Goal: Task Accomplishment & Management: Manage account settings

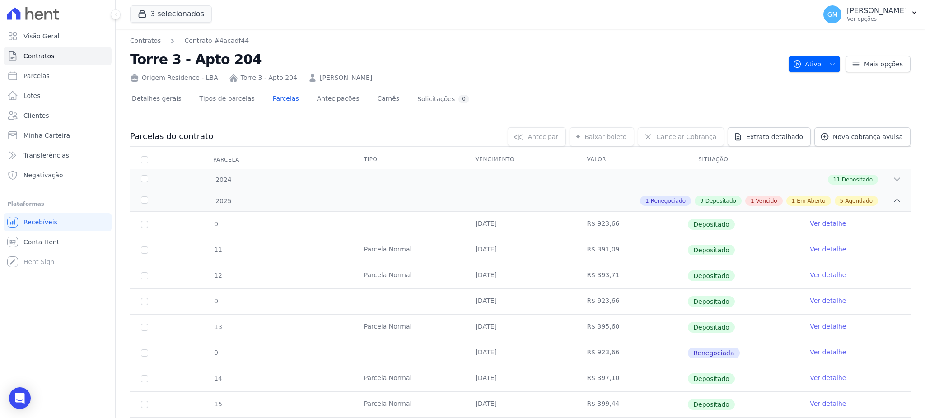
scroll to position [181, 0]
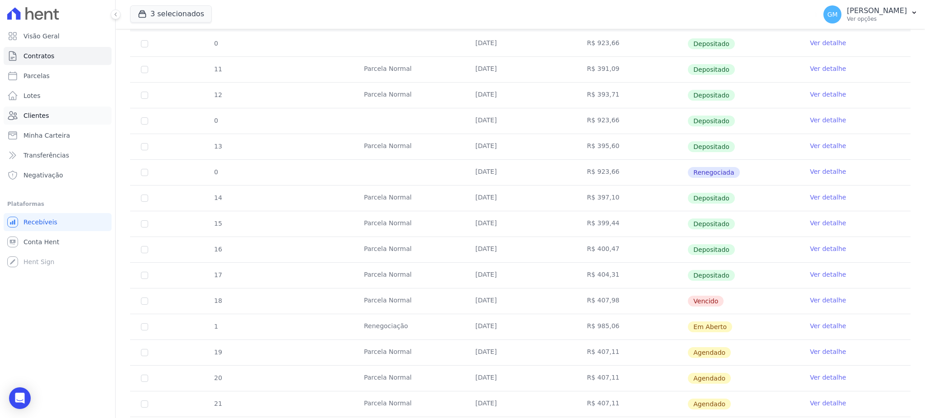
click at [63, 115] on link "Clientes" at bounding box center [58, 116] width 108 height 18
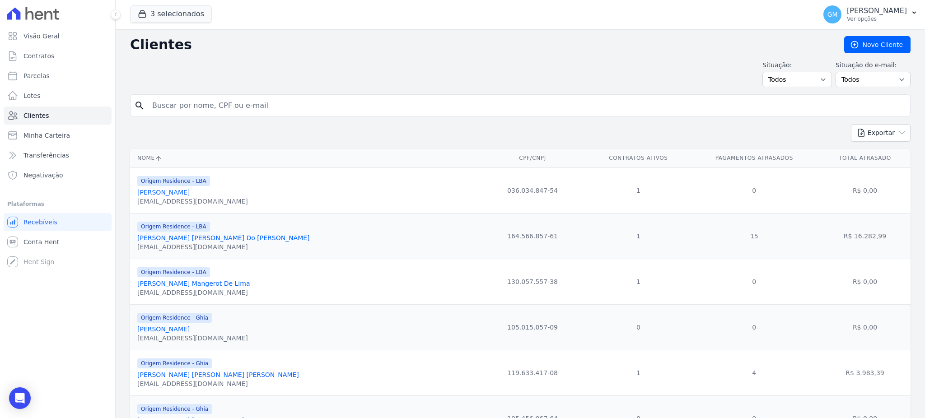
click at [214, 109] on input "search" at bounding box center [527, 106] width 760 height 18
type input "bruna l"
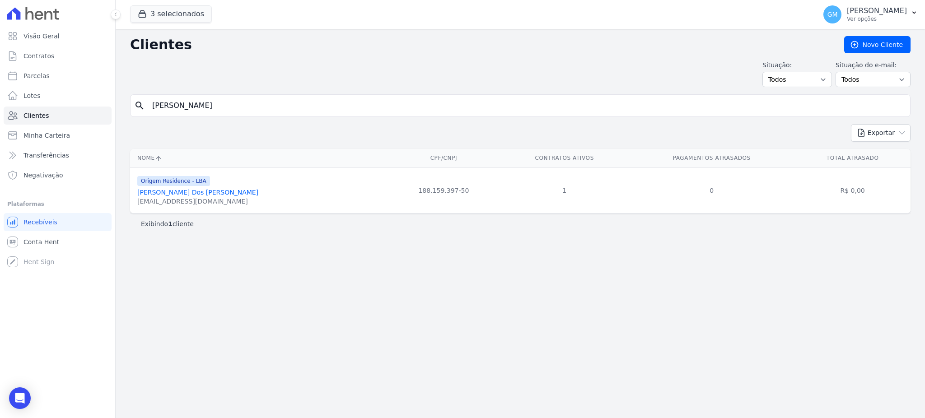
click at [190, 195] on link "Bruna Luzardo Dos Santos" at bounding box center [197, 192] width 121 height 7
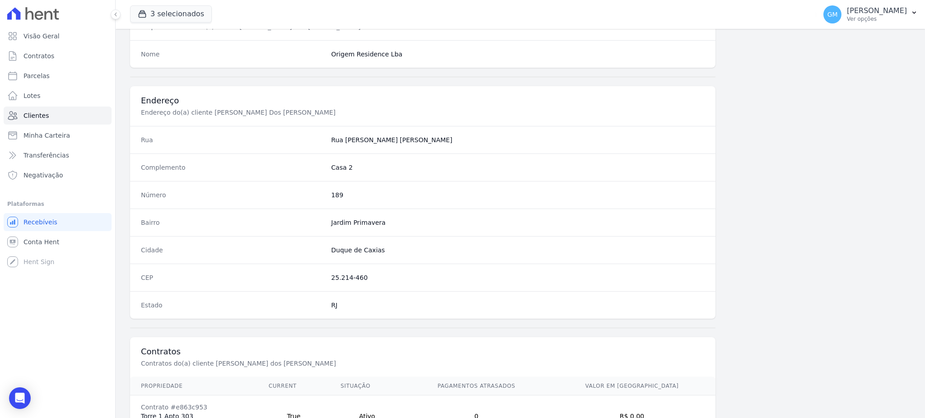
scroll to position [427, 0]
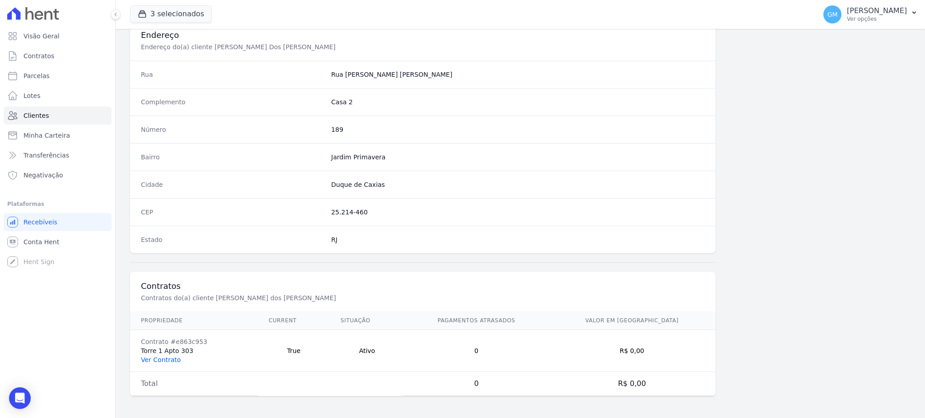
click at [167, 359] on link "Ver Contrato" at bounding box center [161, 359] width 40 height 7
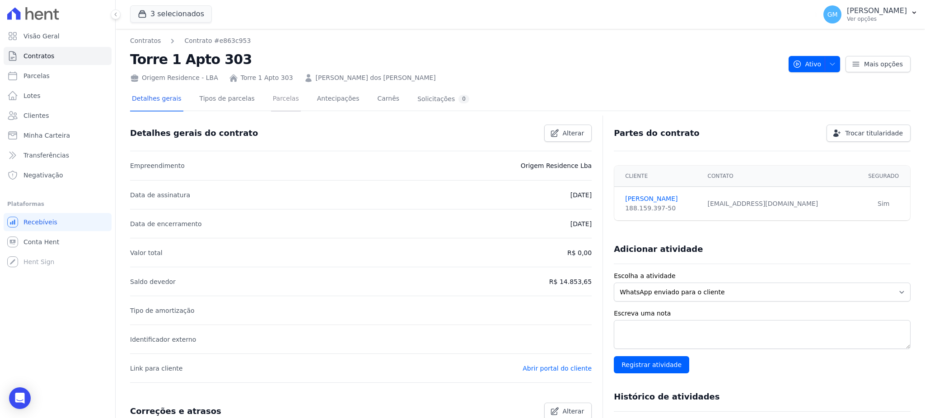
click at [271, 94] on link "Parcelas" at bounding box center [286, 100] width 30 height 24
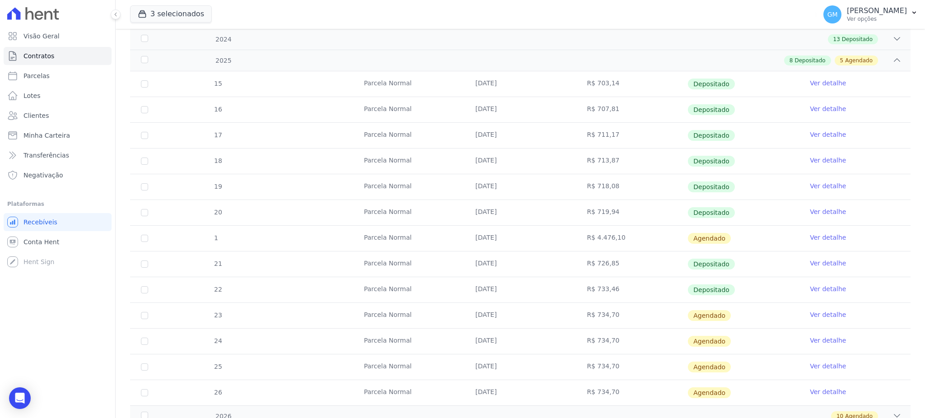
scroll to position [181, 0]
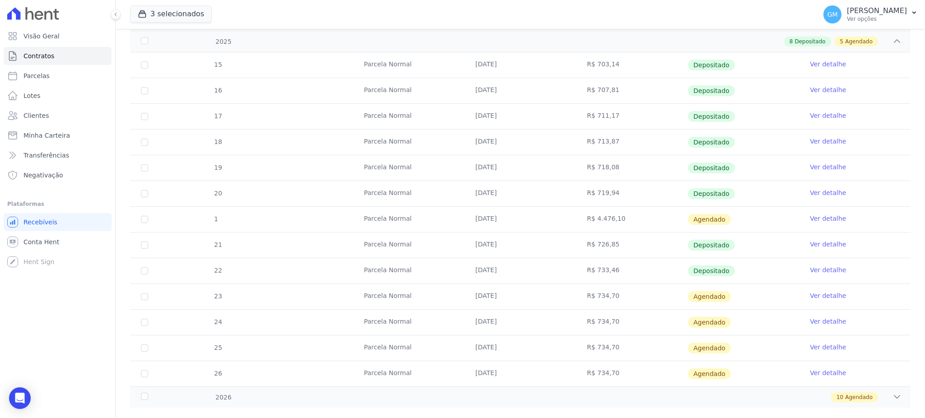
click at [810, 220] on link "Ver detalhe" at bounding box center [828, 218] width 36 height 9
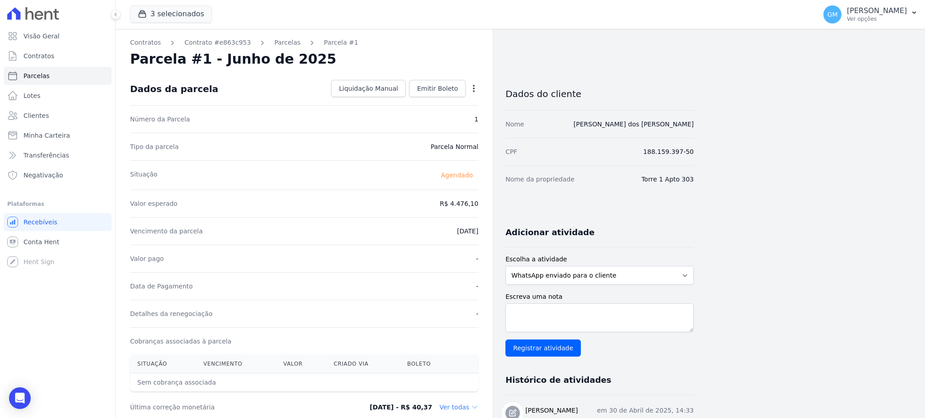
click at [473, 85] on icon "button" at bounding box center [474, 88] width 2 height 7
click at [435, 99] on link "Alterar" at bounding box center [434, 101] width 79 height 16
click at [474, 85] on icon "button" at bounding box center [474, 88] width 2 height 7
click at [421, 99] on link "Alterar" at bounding box center [434, 101] width 79 height 16
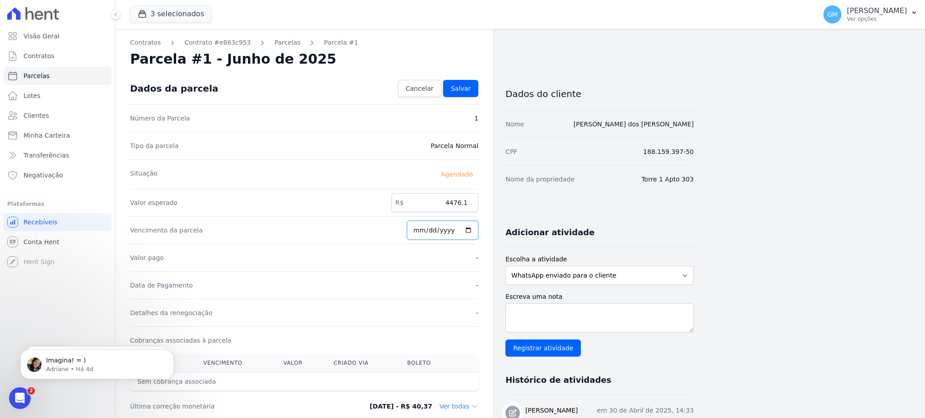
click at [468, 230] on input "[DATE]" at bounding box center [442, 230] width 71 height 19
type input "[DATE]"
click at [470, 100] on div "Dados da parcela Cancelar [GEOGRAPHIC_DATA]" at bounding box center [304, 89] width 348 height 32
click at [472, 85] on link "Salvar" at bounding box center [460, 88] width 35 height 17
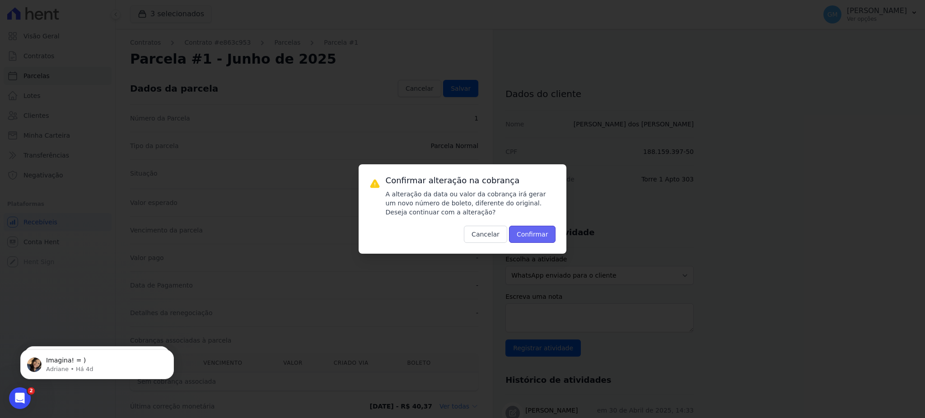
click at [542, 238] on button "Confirmar" at bounding box center [532, 234] width 47 height 17
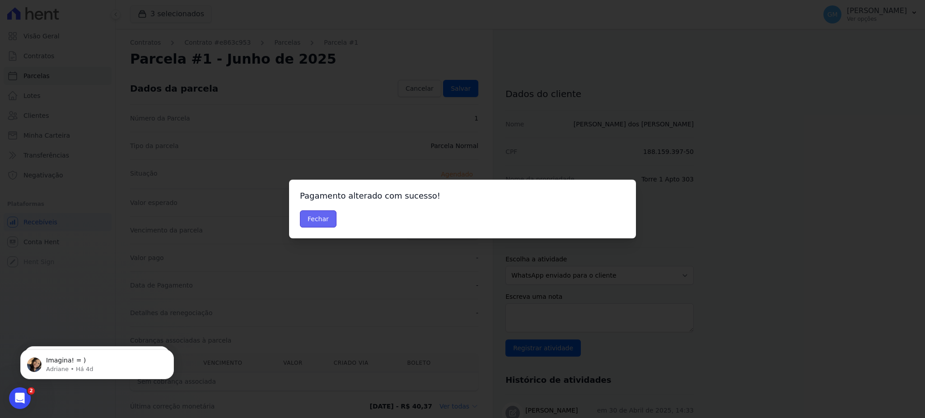
click at [327, 222] on button "Fechar" at bounding box center [318, 218] width 37 height 17
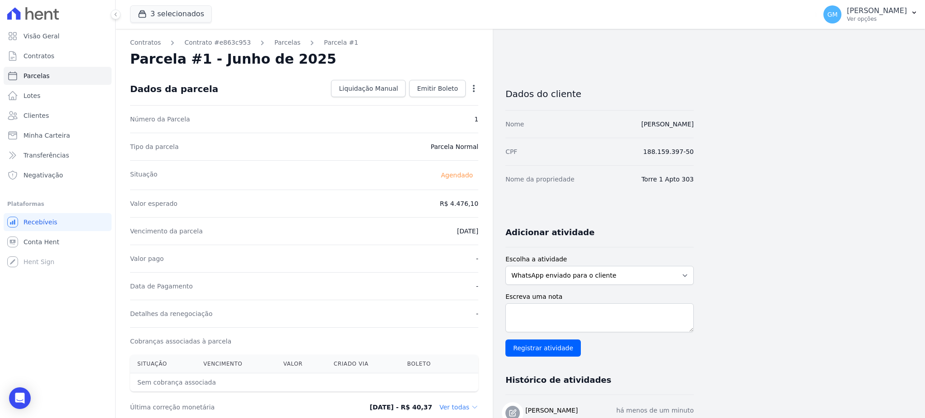
drag, startPoint x: 713, startPoint y: 125, endPoint x: 582, endPoint y: 125, distance: 131.0
click at [582, 125] on div "Contratos Contrato #e863c953 Parcelas Parcela #1 Parcela #1 - Junho de 2025 Dad…" at bounding box center [513, 319] width 795 height 581
copy link "[PERSON_NAME] dos [PERSON_NAME]"
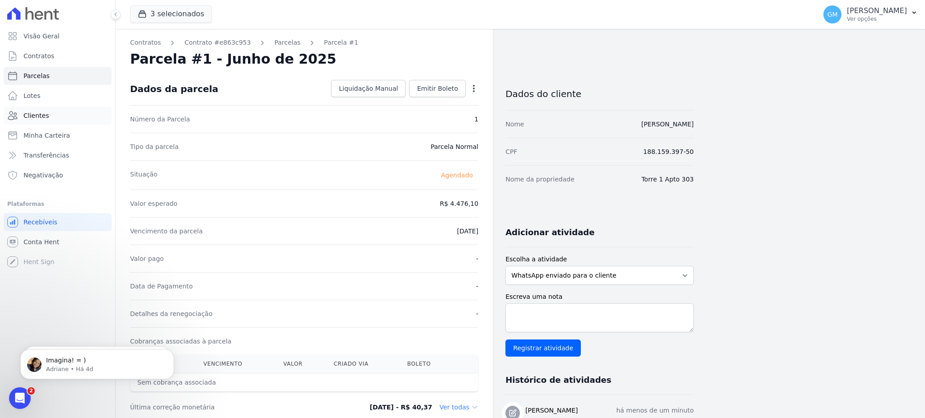
click at [38, 116] on span "Clientes" at bounding box center [35, 115] width 25 height 9
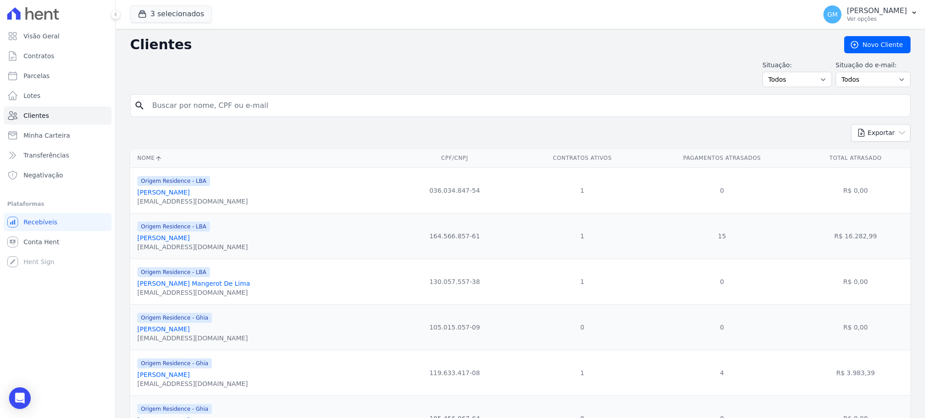
click at [232, 100] on input "search" at bounding box center [527, 106] width 760 height 18
paste input "[PERSON_NAME] dos [PERSON_NAME]"
type input "[PERSON_NAME] dos [PERSON_NAME]"
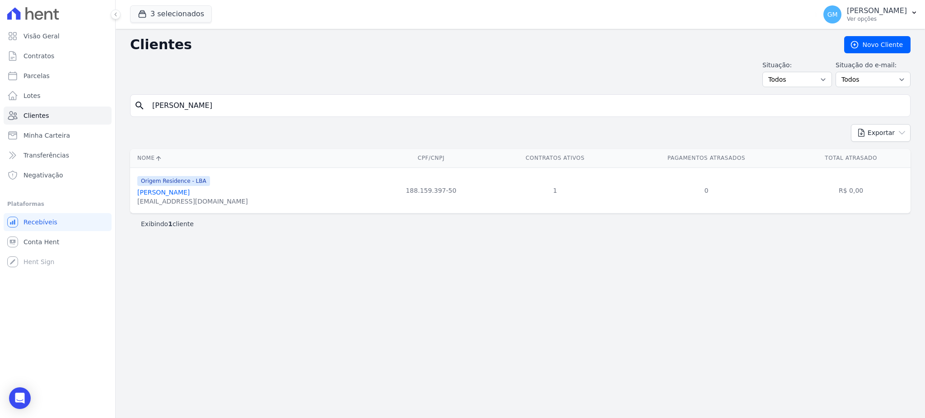
click at [190, 191] on link "Bruna Luzardo Dos Santos" at bounding box center [163, 192] width 52 height 7
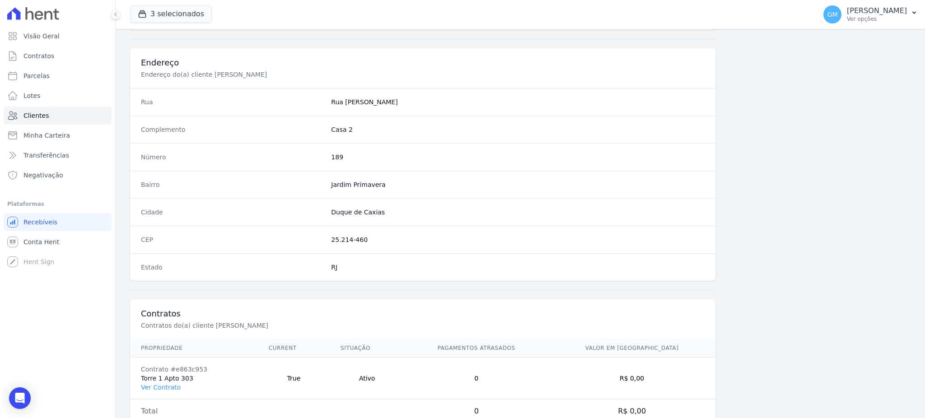
scroll to position [427, 0]
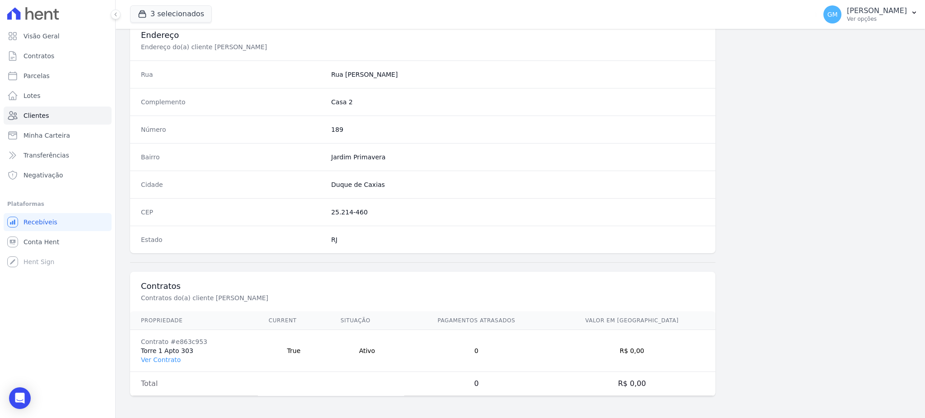
click at [159, 369] on td "Contrato #e863c953 Torre 1 Apto 303 Ver Contrato" at bounding box center [194, 351] width 128 height 42
click at [153, 347] on td "Contrato #e863c953 Torre 1 Apto 303 Ver Contrato" at bounding box center [194, 351] width 128 height 42
click at [156, 356] on link "Ver Contrato" at bounding box center [161, 359] width 40 height 7
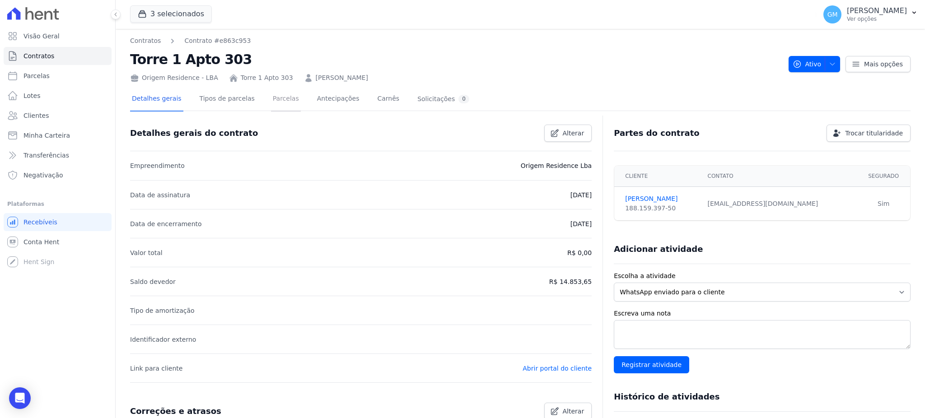
click at [277, 103] on link "Parcelas" at bounding box center [286, 100] width 30 height 24
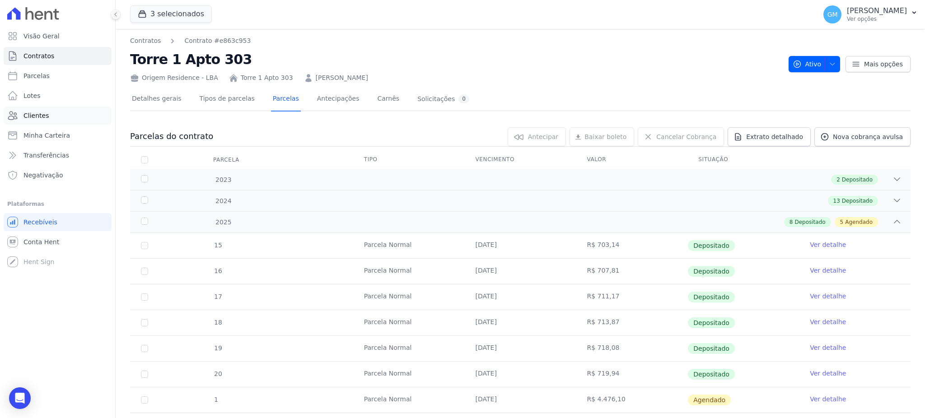
click at [47, 112] on link "Clientes" at bounding box center [58, 116] width 108 height 18
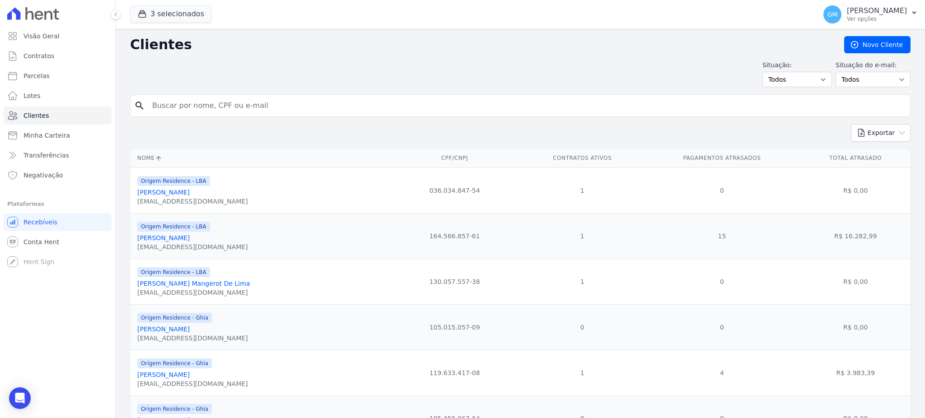
click at [268, 112] on input "search" at bounding box center [527, 106] width 760 height 18
type input "Diogo Braz Feddersen"
drag, startPoint x: 233, startPoint y: 108, endPoint x: 146, endPoint y: 105, distance: 86.8
click at [146, 105] on div "search Diogo Braz Feddersen" at bounding box center [520, 105] width 781 height 23
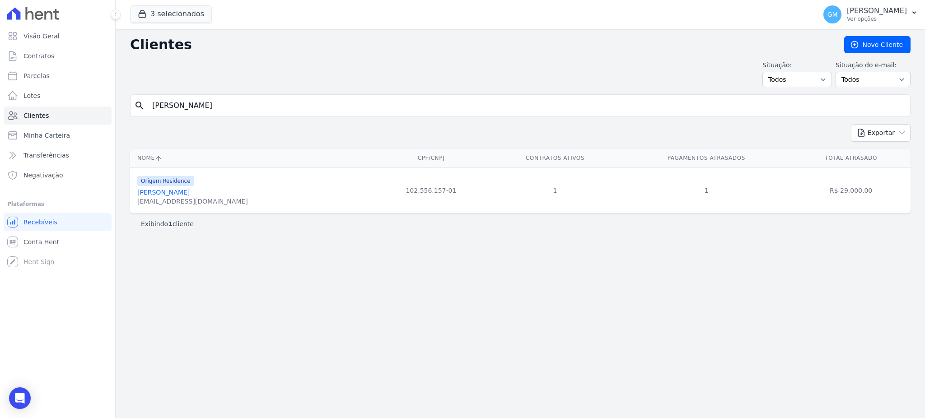
click at [187, 191] on link "Diogo Braz Feddersen" at bounding box center [163, 192] width 52 height 7
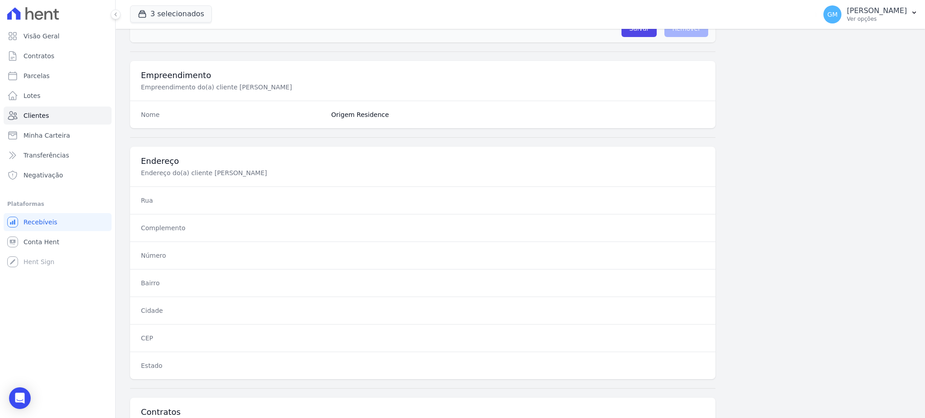
scroll to position [427, 0]
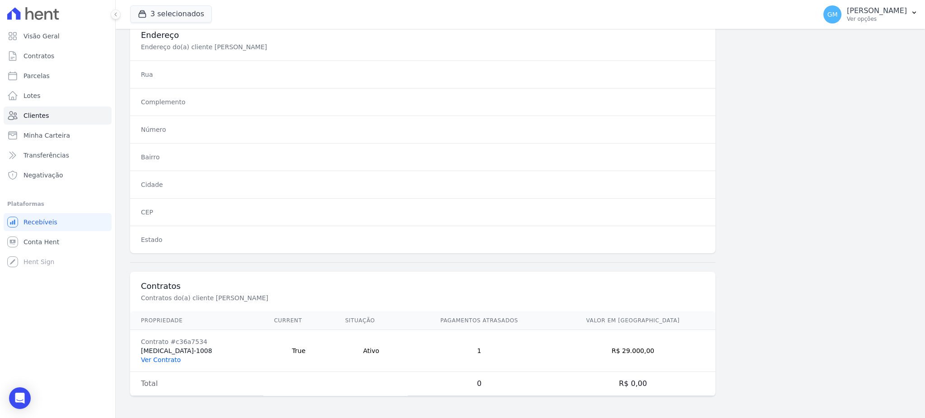
click at [155, 358] on link "Ver Contrato" at bounding box center [161, 359] width 40 height 7
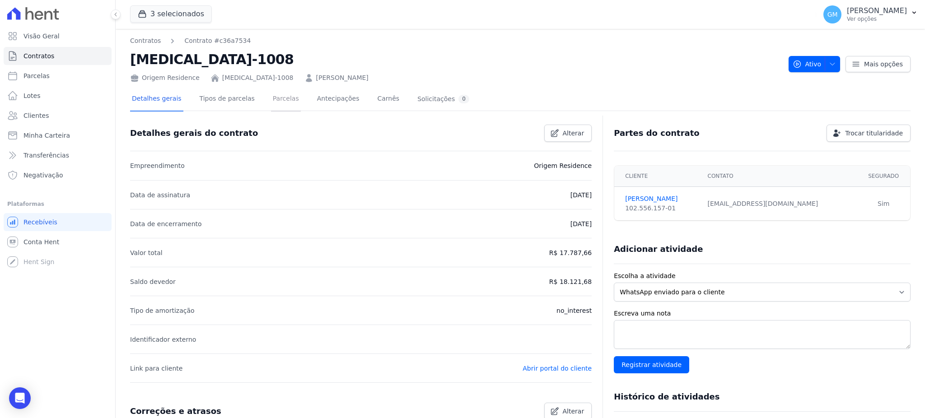
click at [279, 104] on link "Parcelas" at bounding box center [286, 100] width 30 height 24
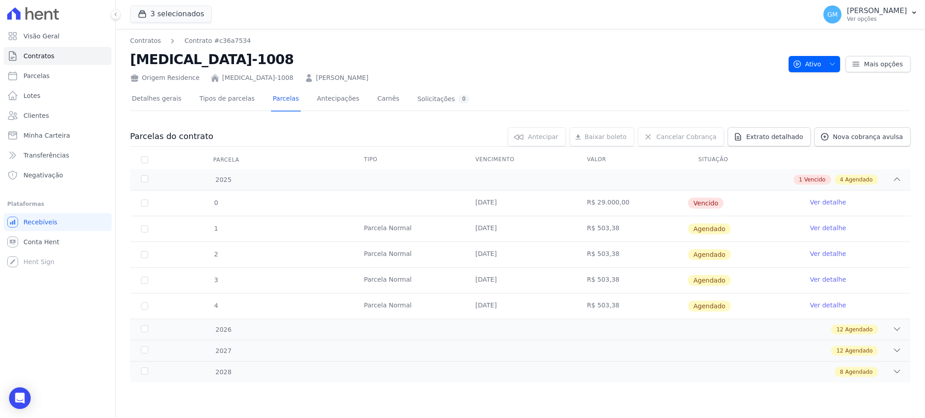
drag, startPoint x: 623, startPoint y: 206, endPoint x: 594, endPoint y: 208, distance: 29.0
click at [594, 208] on td "R$ 29.000,00" at bounding box center [632, 203] width 112 height 25
copy td "29.000,00"
click at [702, 198] on span "Vencido" at bounding box center [706, 203] width 36 height 11
click at [816, 176] on span "Vencido" at bounding box center [814, 180] width 21 height 8
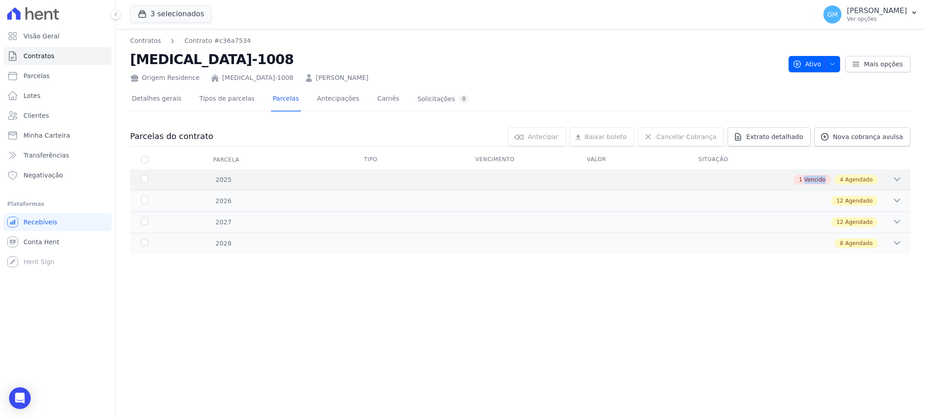
click at [816, 176] on span "Vencido" at bounding box center [814, 180] width 21 height 8
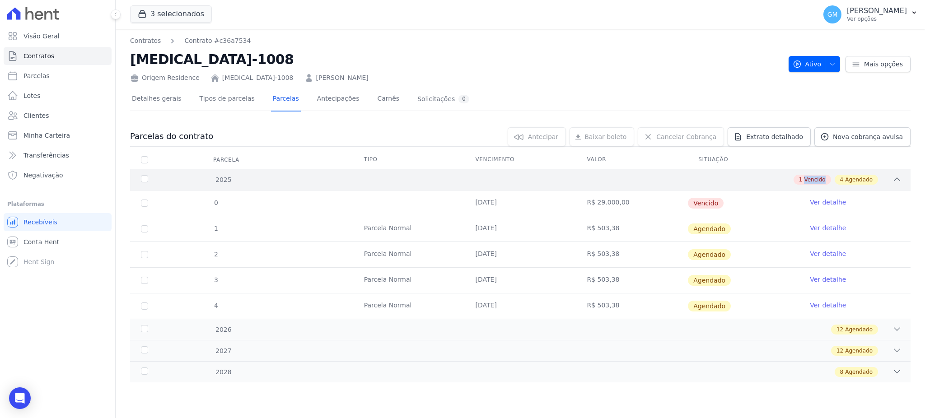
click at [817, 177] on span "Vencido" at bounding box center [814, 180] width 21 height 8
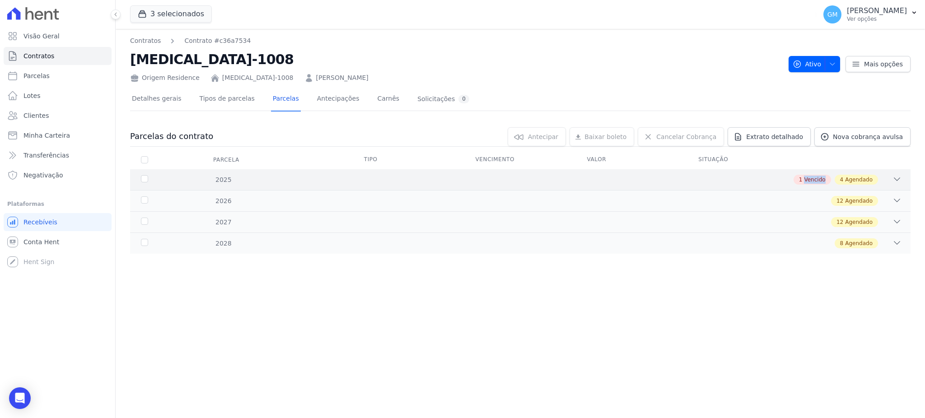
click at [817, 177] on span "Vencido" at bounding box center [814, 180] width 21 height 8
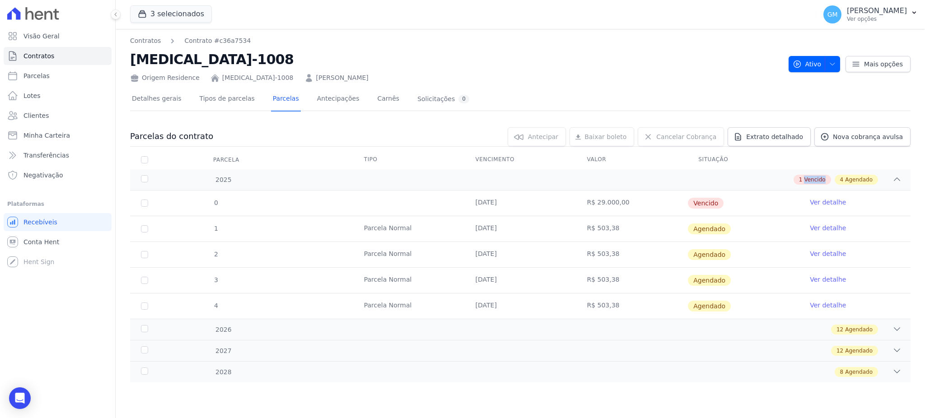
drag, startPoint x: 470, startPoint y: 198, endPoint x: 523, endPoint y: 201, distance: 52.4
click at [523, 201] on td "21/08/2025" at bounding box center [521, 203] width 112 height 25
copy td "21/08/2025"
